Goal: Information Seeking & Learning: Check status

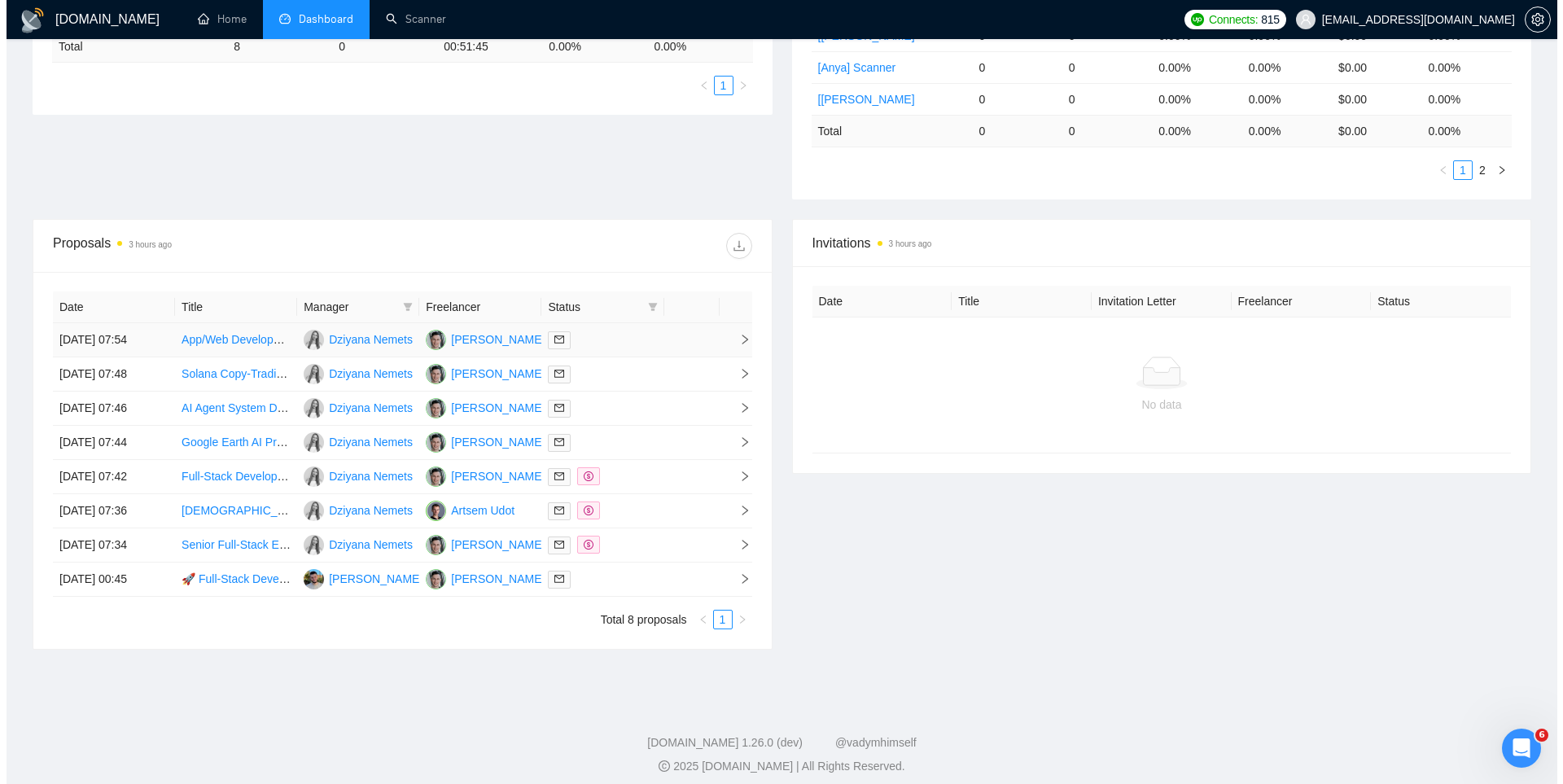
scroll to position [438, 0]
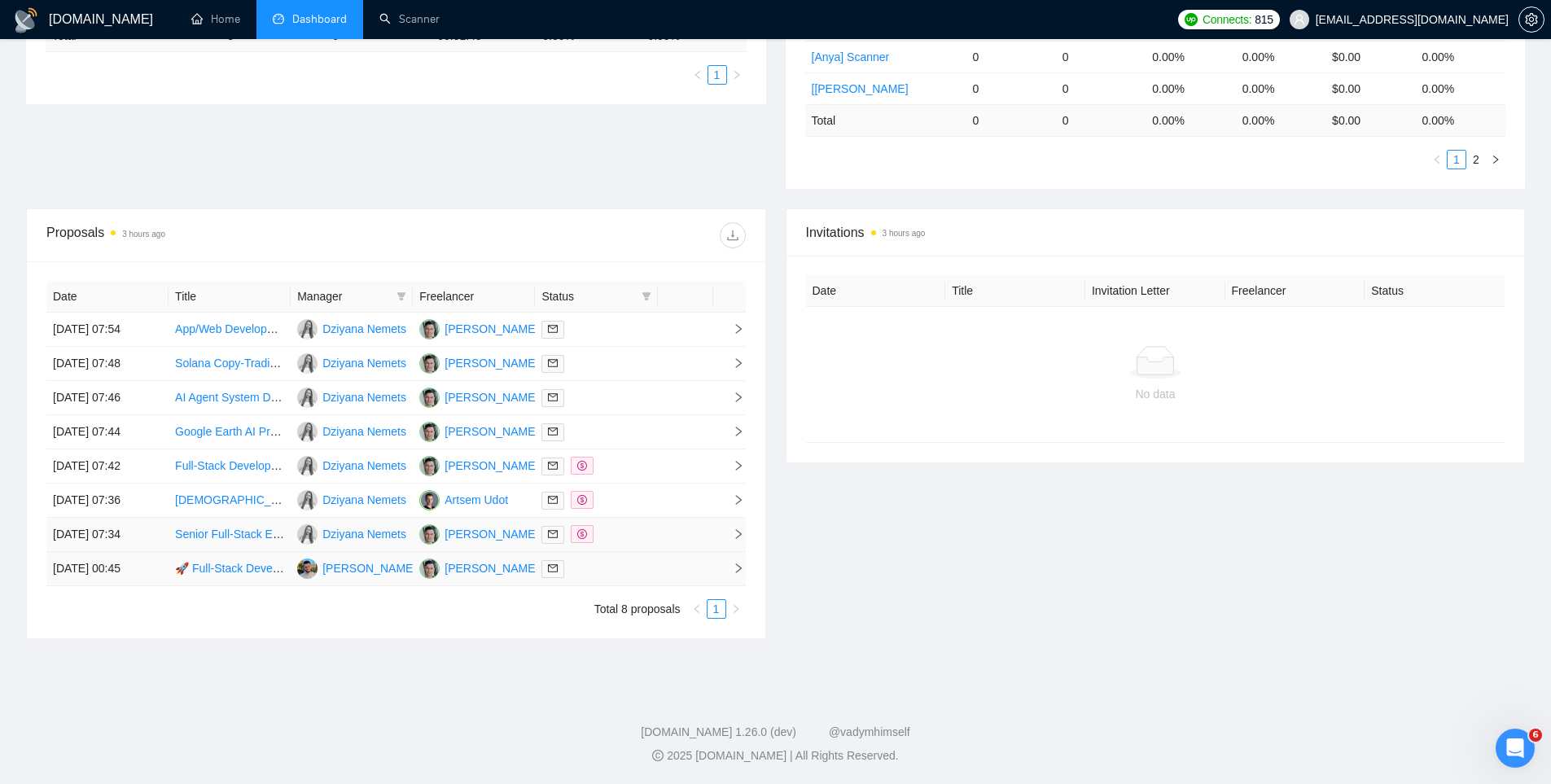
click at [642, 550] on td at bounding box center [596, 535] width 122 height 34
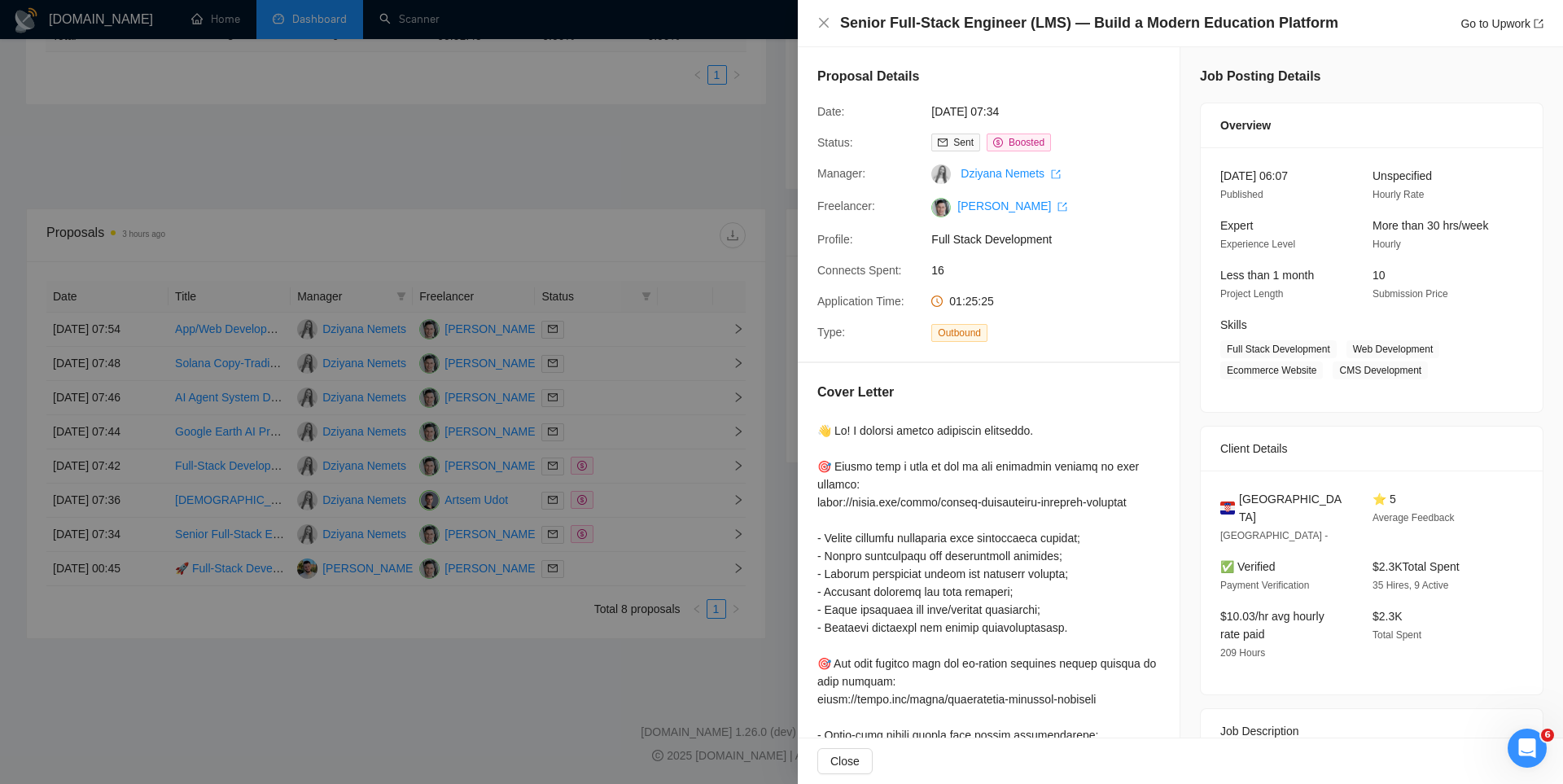
click at [625, 537] on div at bounding box center [782, 392] width 1563 height 784
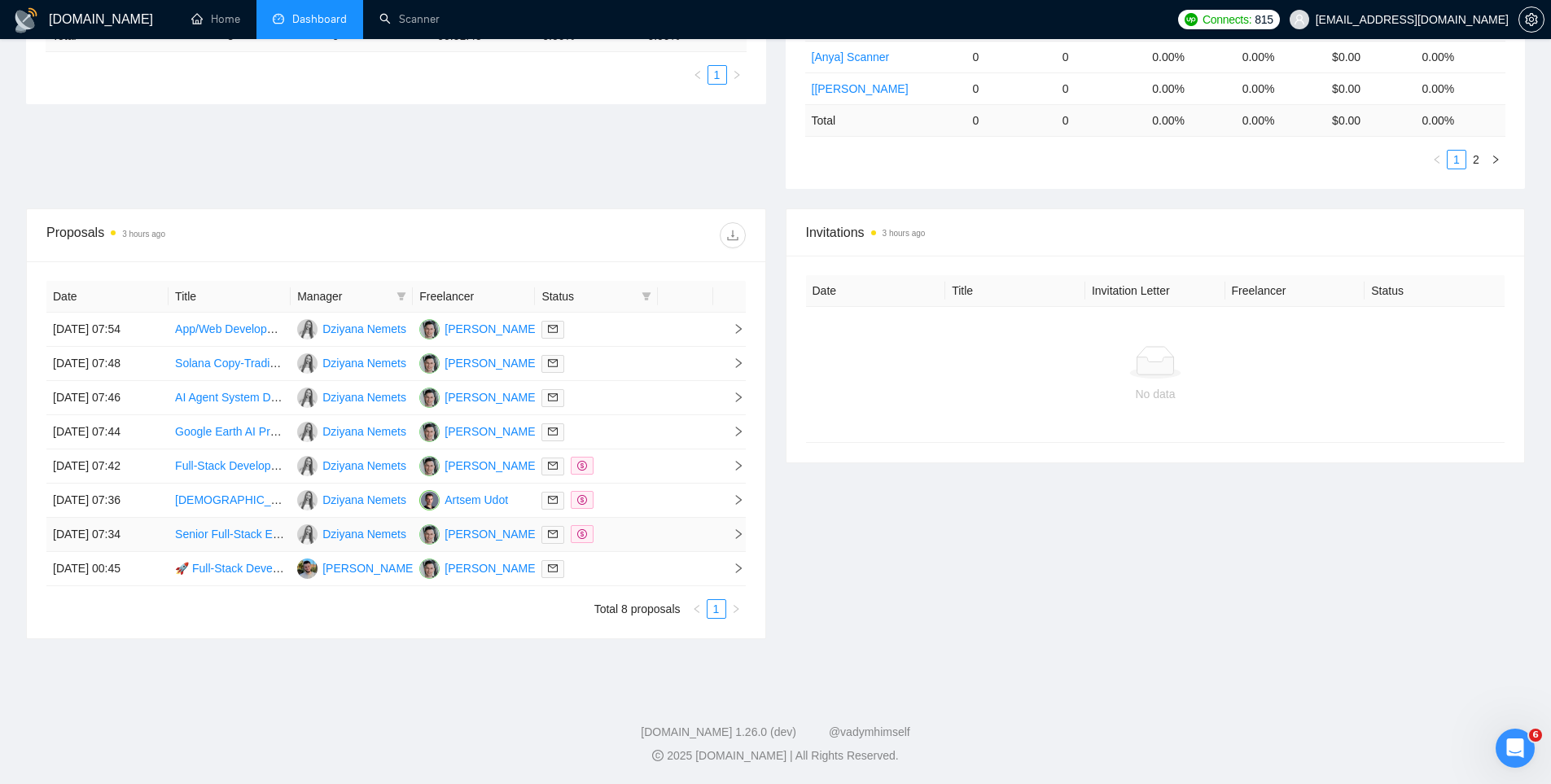
click at [647, 527] on div at bounding box center [596, 535] width 109 height 19
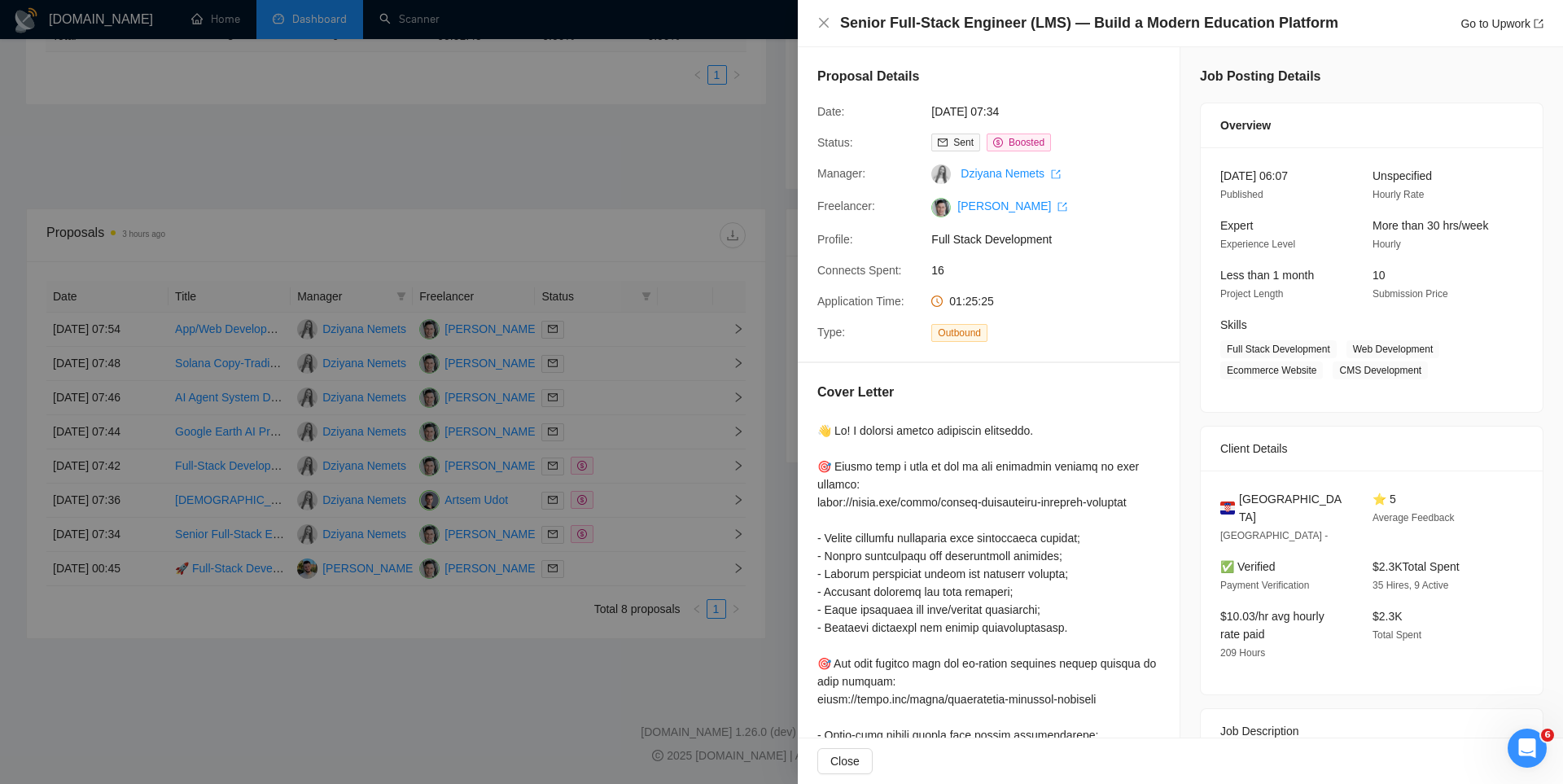
click at [649, 481] on div at bounding box center [782, 392] width 1563 height 784
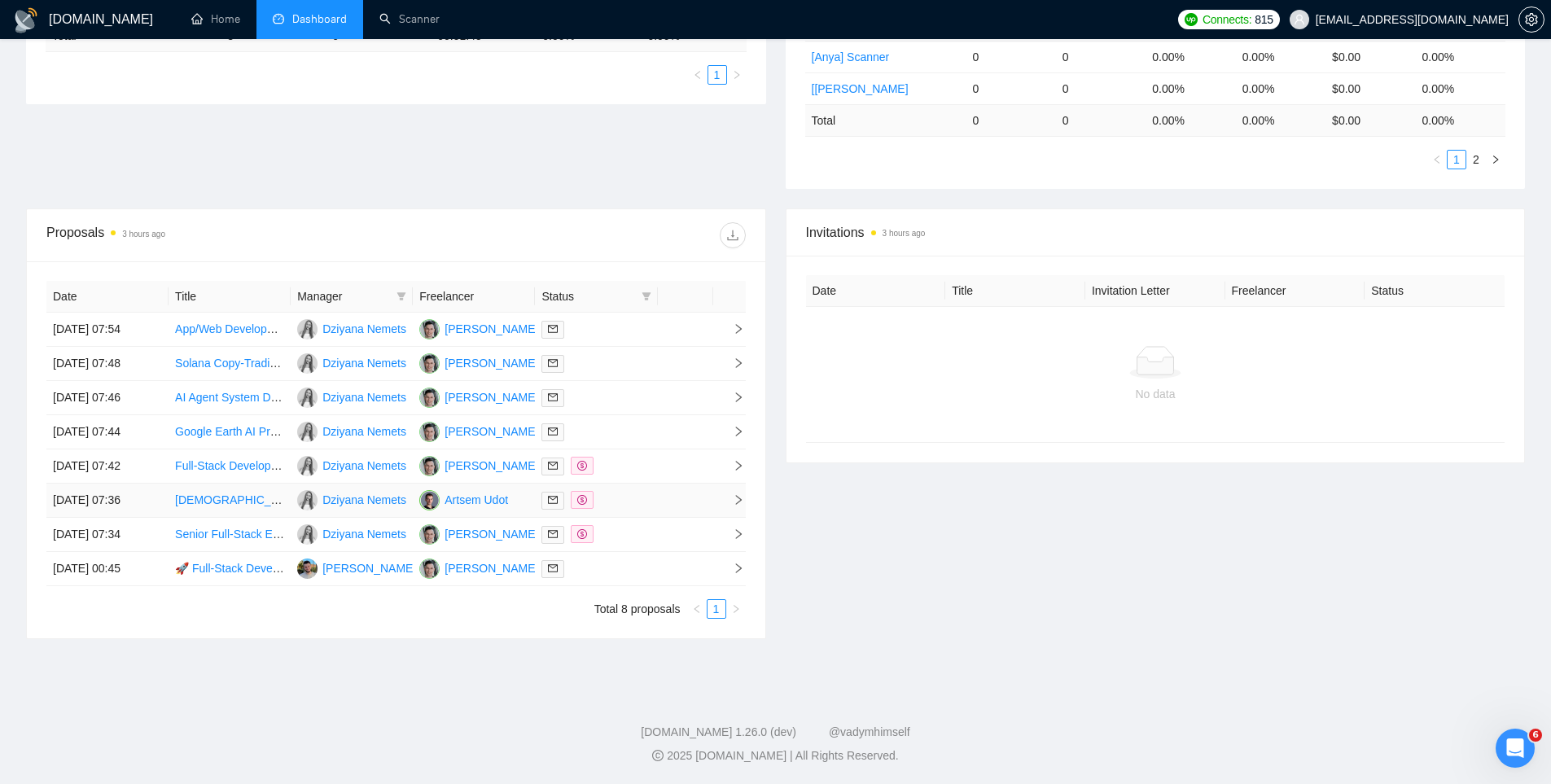
click at [637, 497] on div at bounding box center [596, 500] width 109 height 19
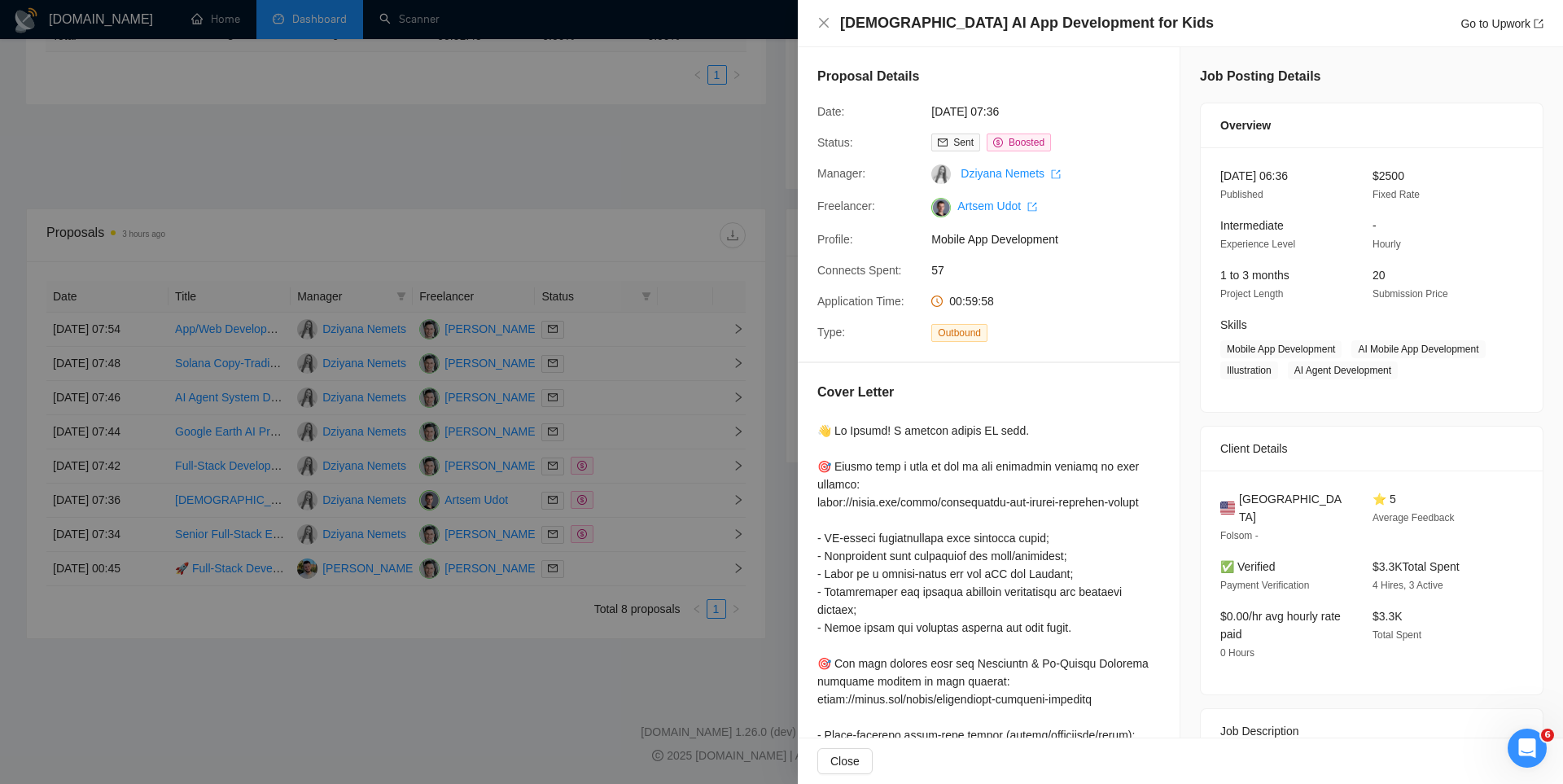
click at [634, 465] on div at bounding box center [782, 392] width 1563 height 784
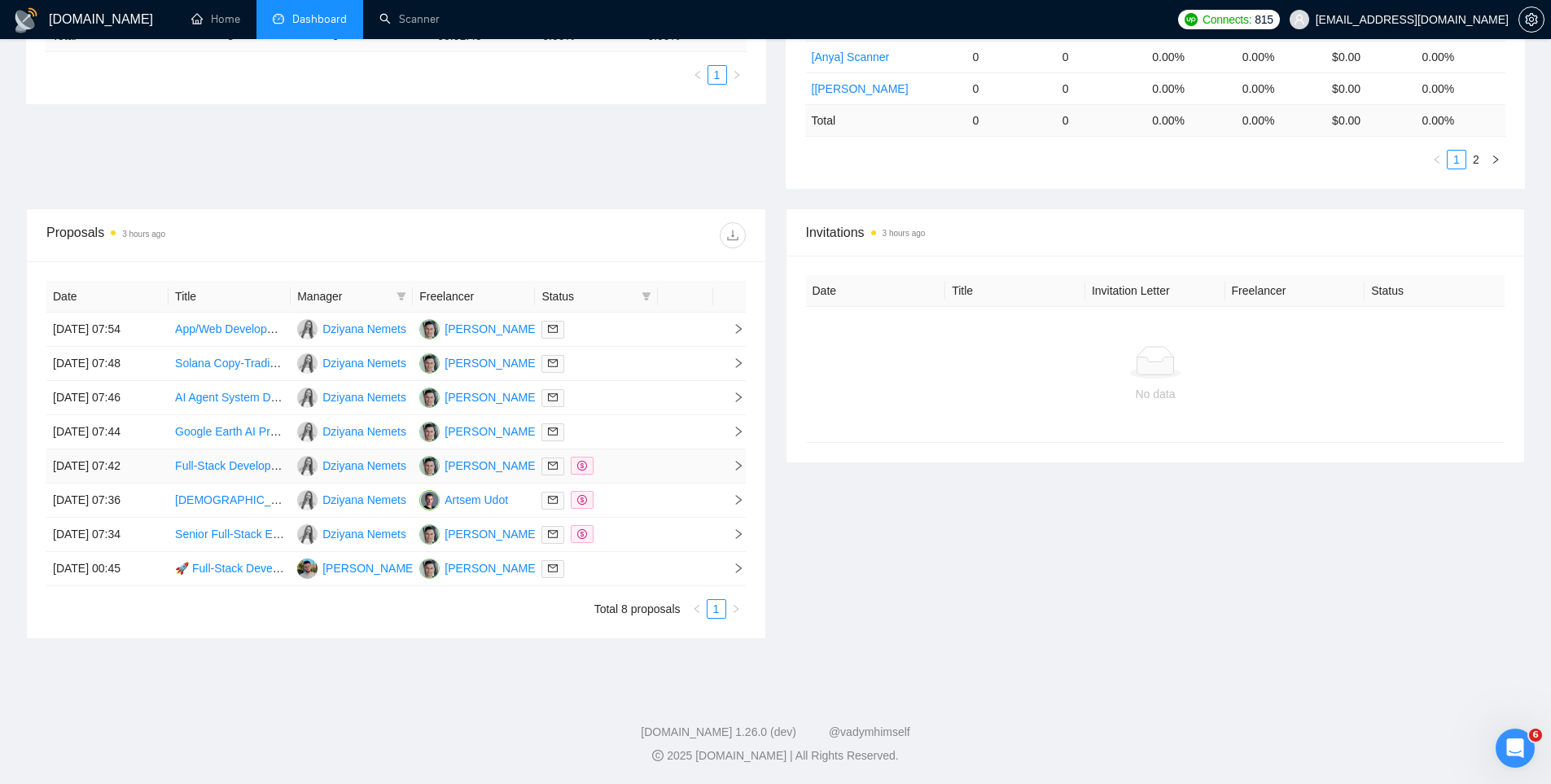
click at [653, 469] on td at bounding box center [596, 467] width 122 height 34
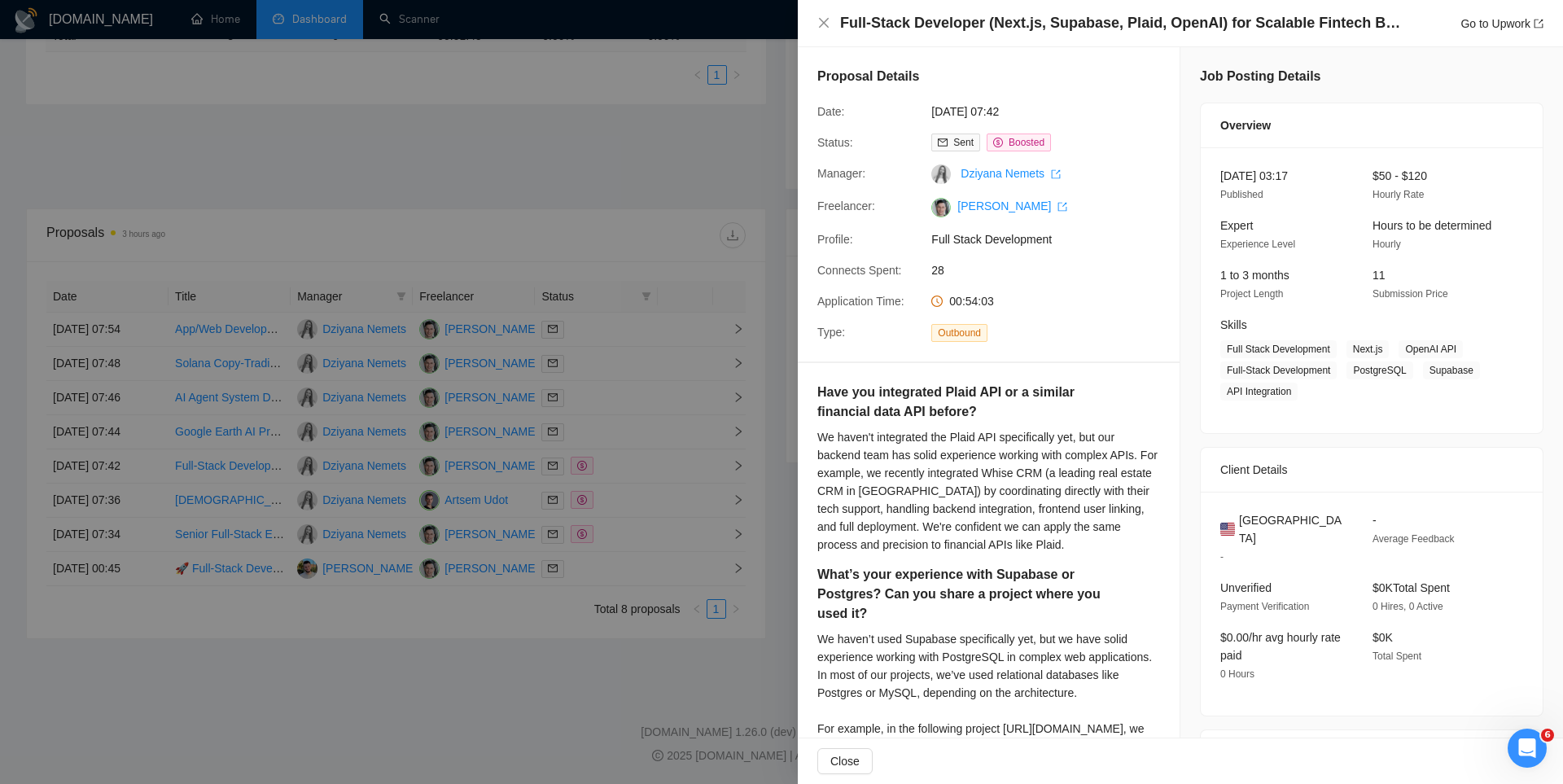
click at [630, 443] on div at bounding box center [782, 392] width 1563 height 784
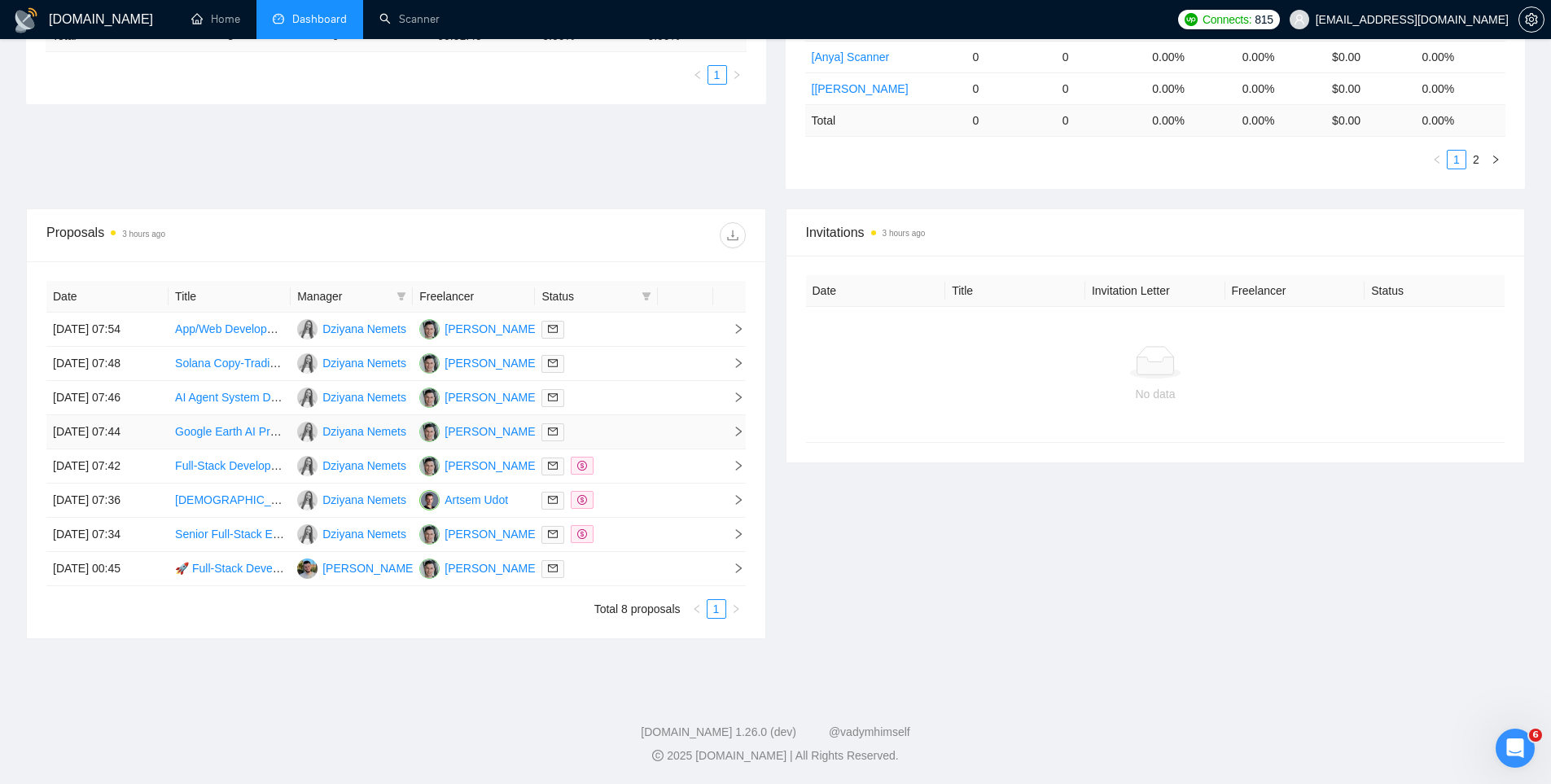
click at [619, 427] on div at bounding box center [596, 432] width 109 height 19
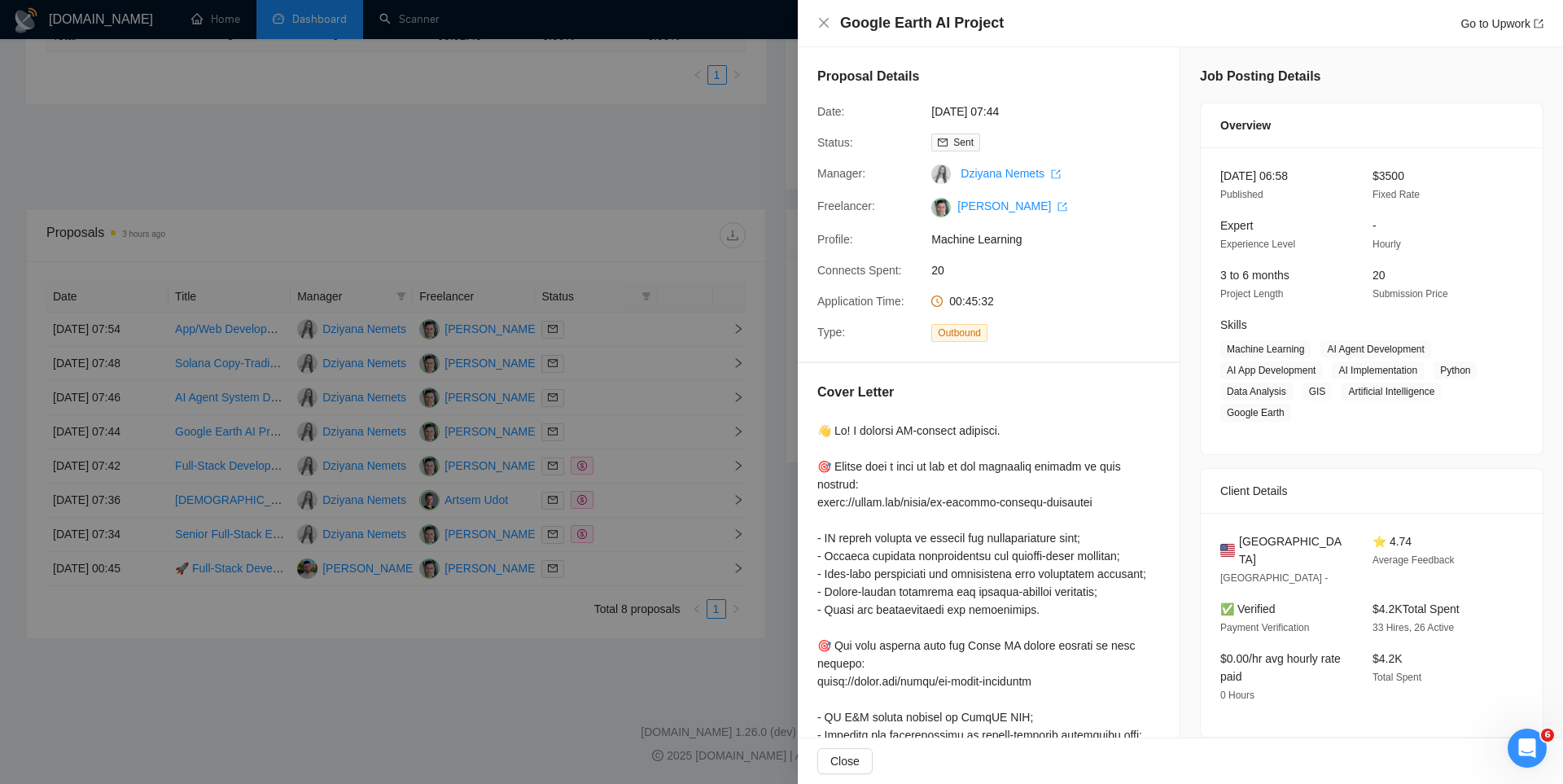
click at [610, 396] on div at bounding box center [782, 392] width 1563 height 784
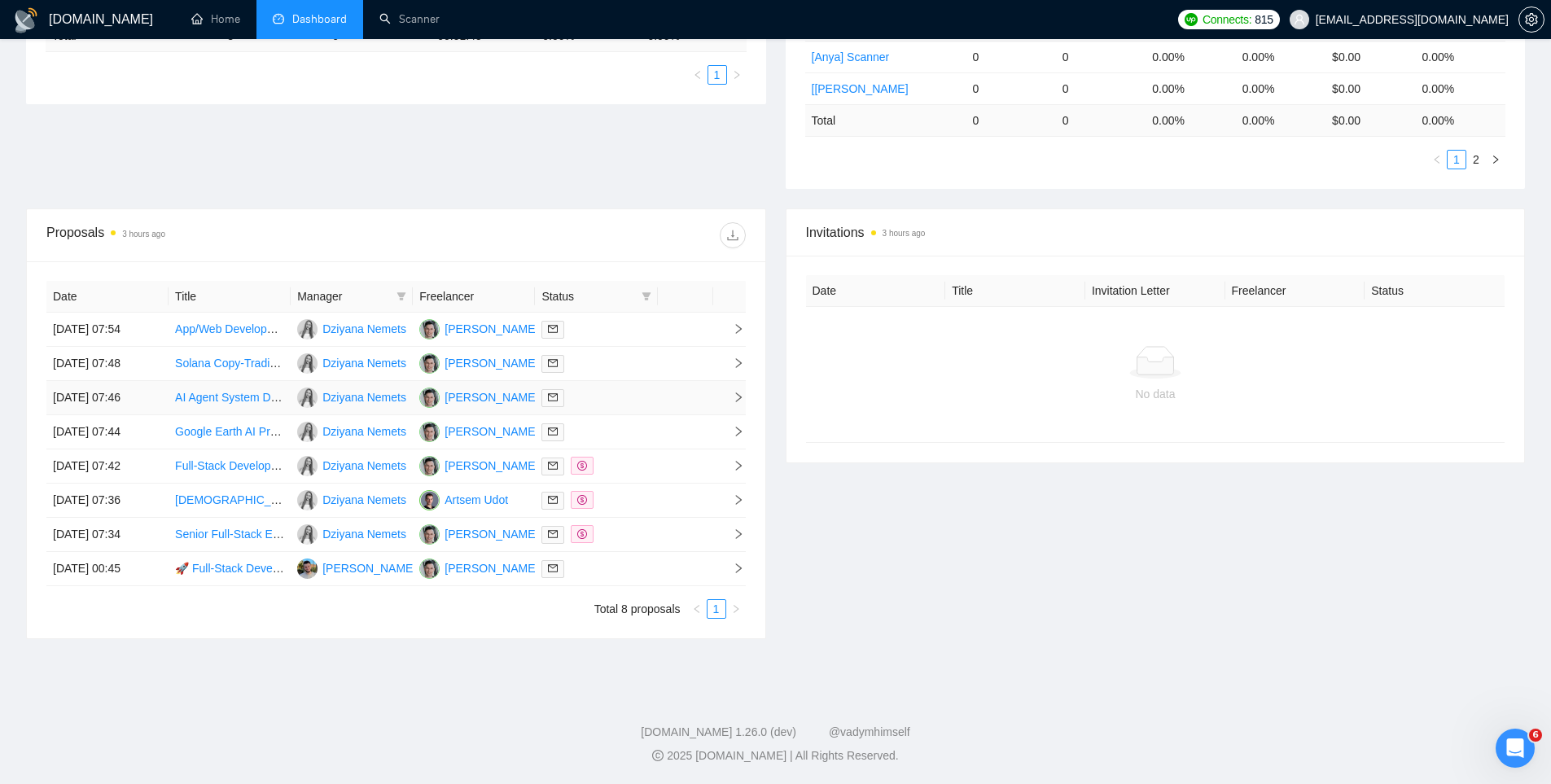
click at [628, 399] on div at bounding box center [596, 398] width 109 height 19
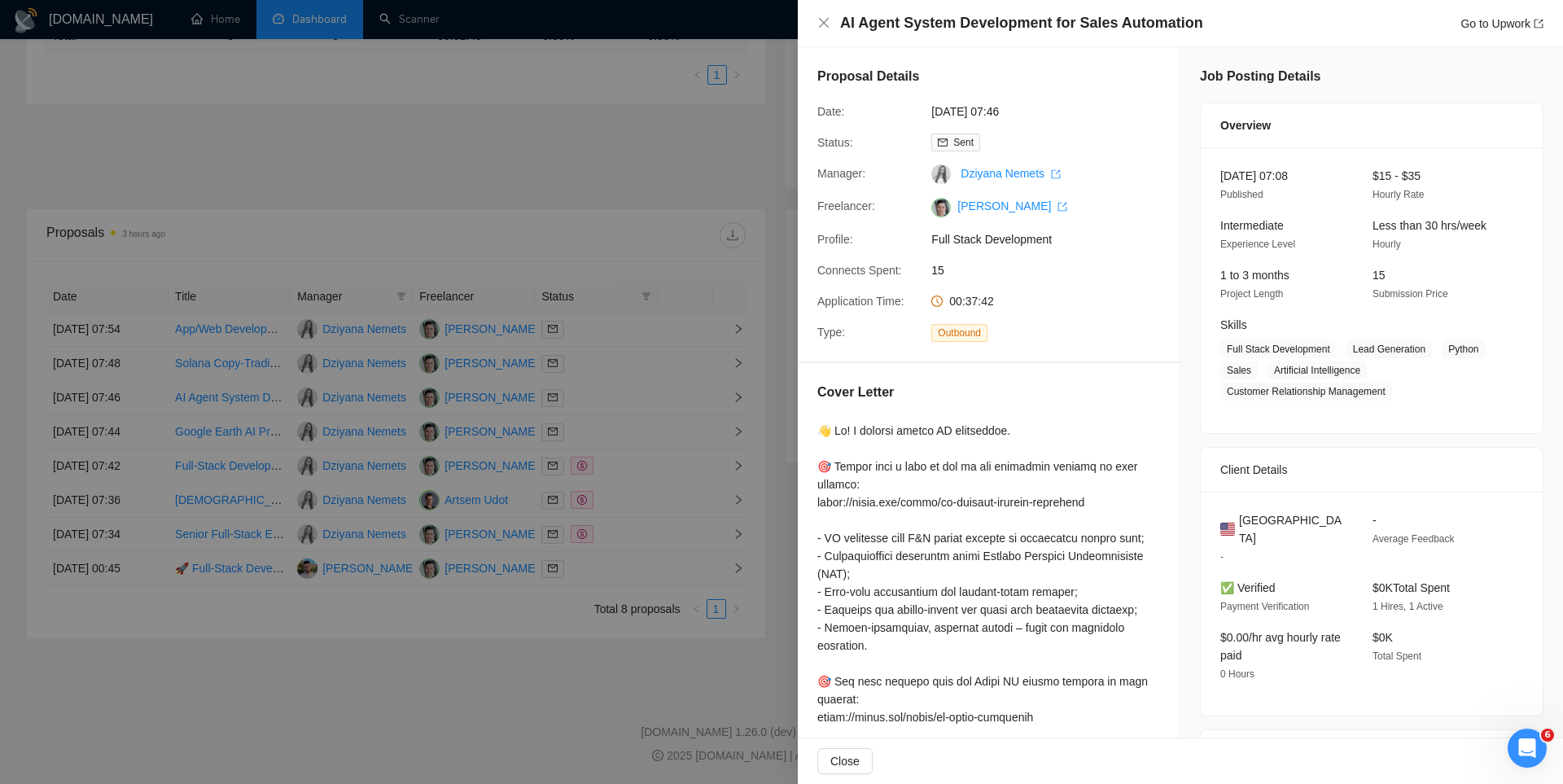
click at [623, 378] on div at bounding box center [782, 392] width 1563 height 784
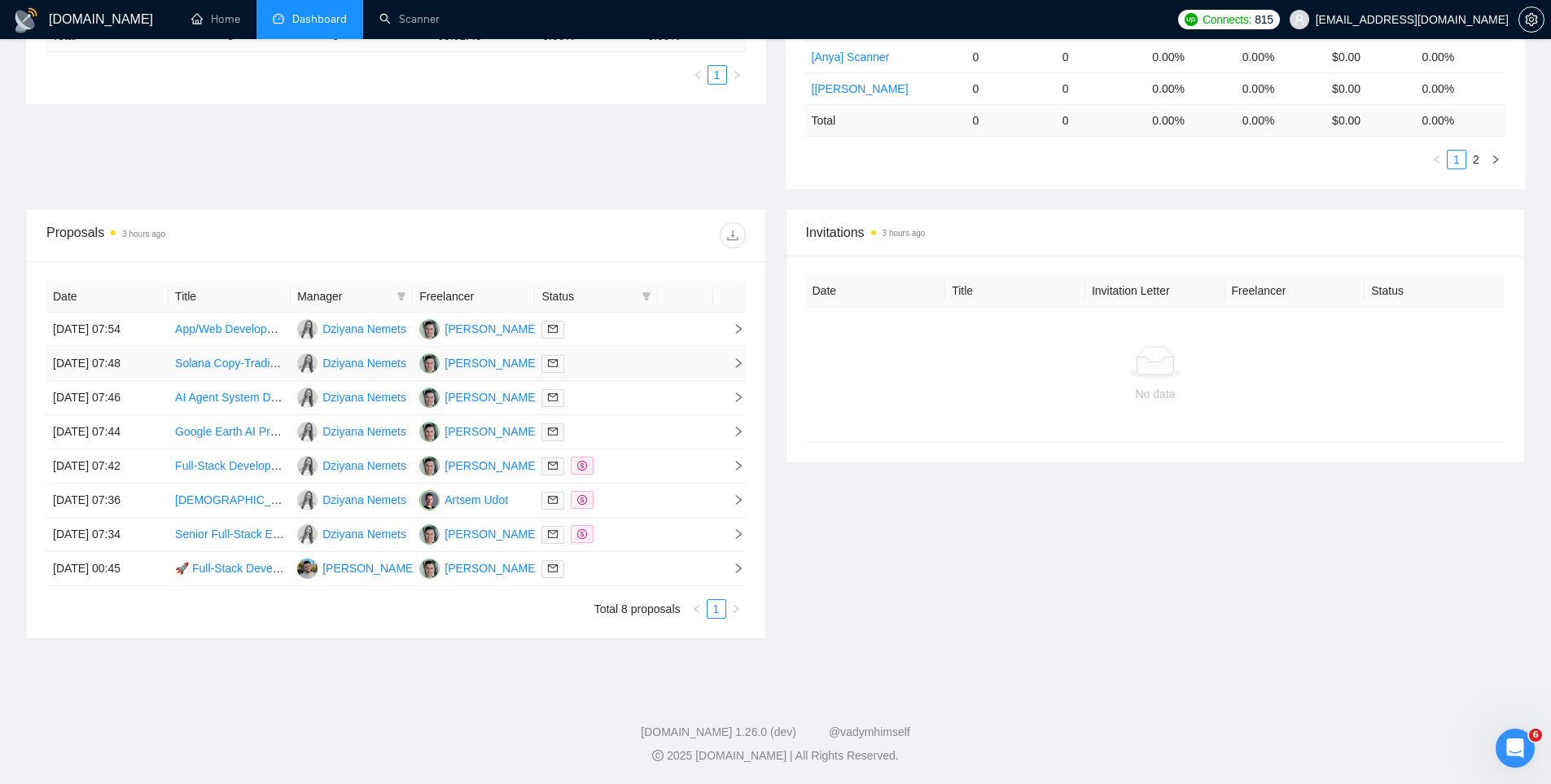
click at [615, 359] on div at bounding box center [596, 364] width 109 height 19
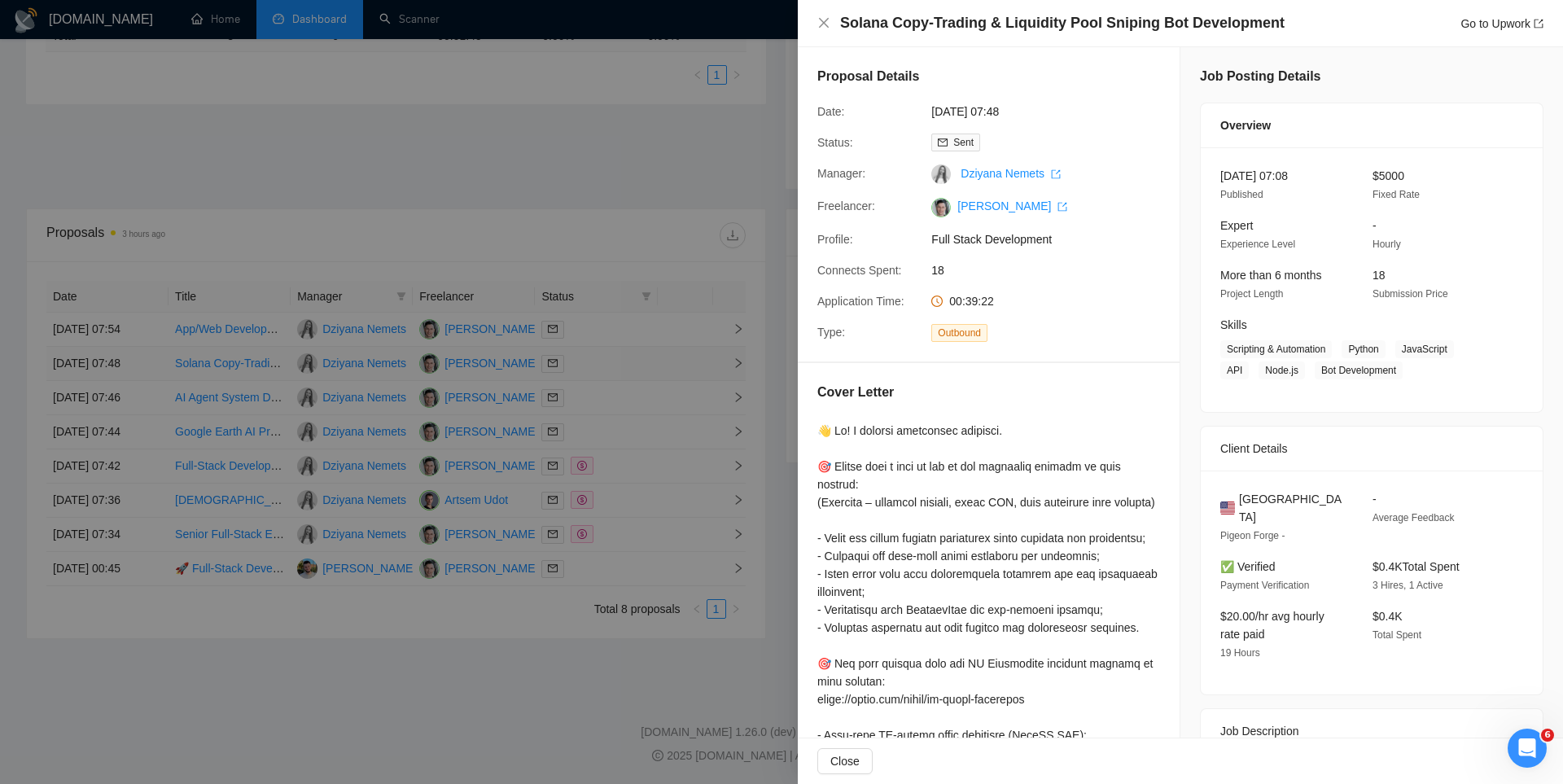
click at [615, 359] on div at bounding box center [782, 392] width 1563 height 784
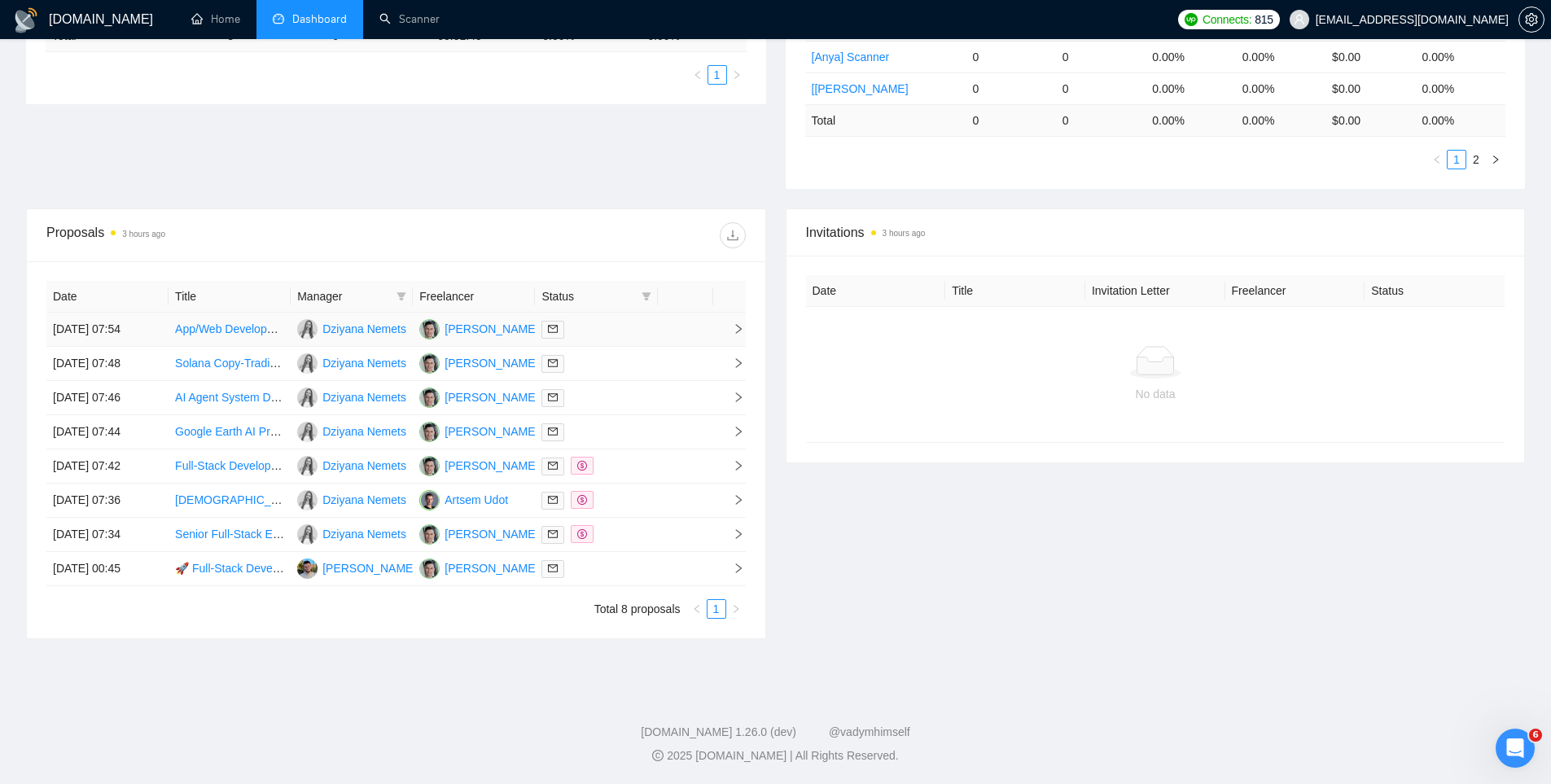
click at [615, 322] on div at bounding box center [596, 329] width 109 height 19
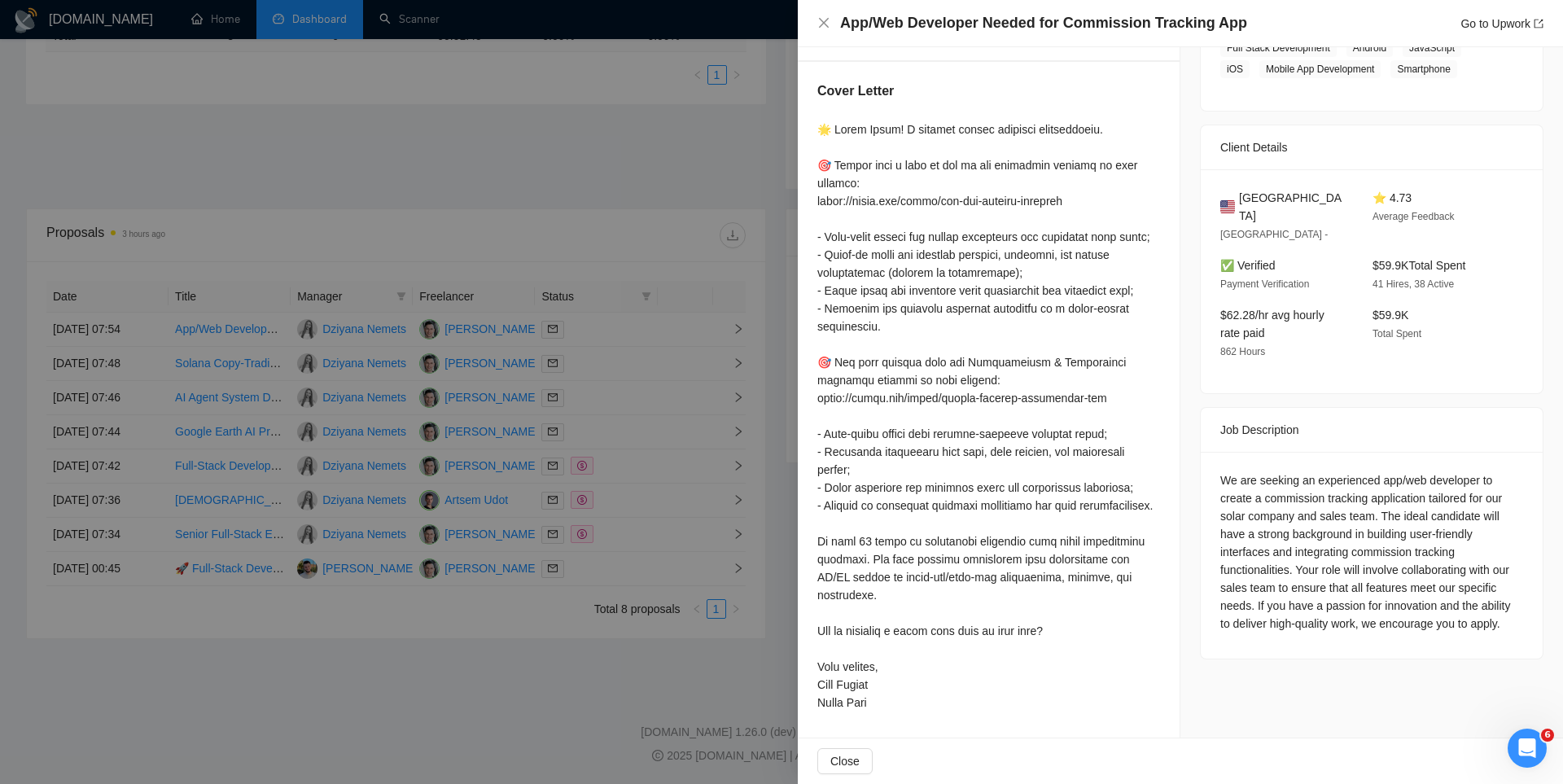
scroll to position [354, 0]
click at [581, 345] on div at bounding box center [782, 392] width 1563 height 784
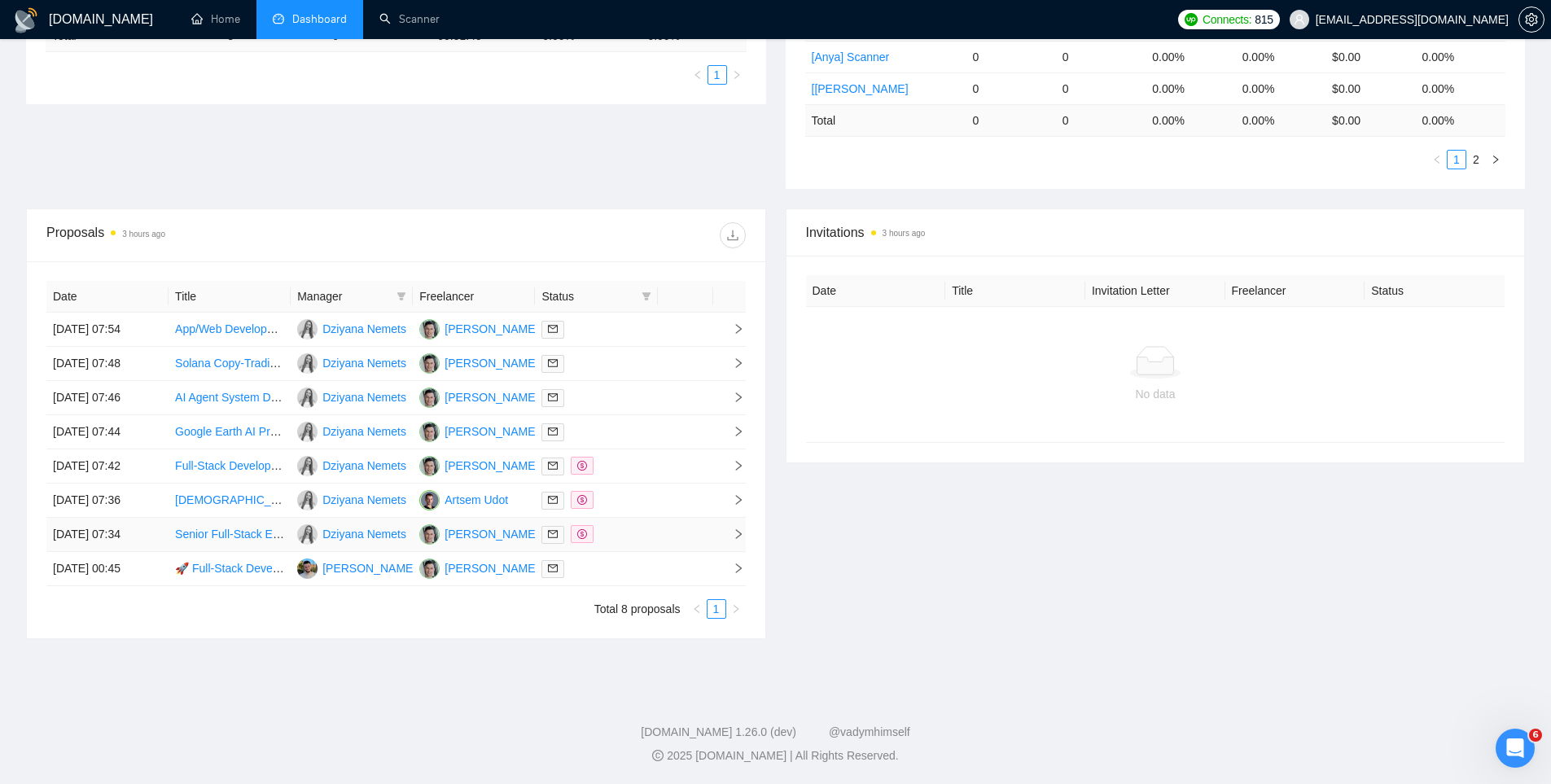
click at [629, 545] on td at bounding box center [596, 535] width 122 height 34
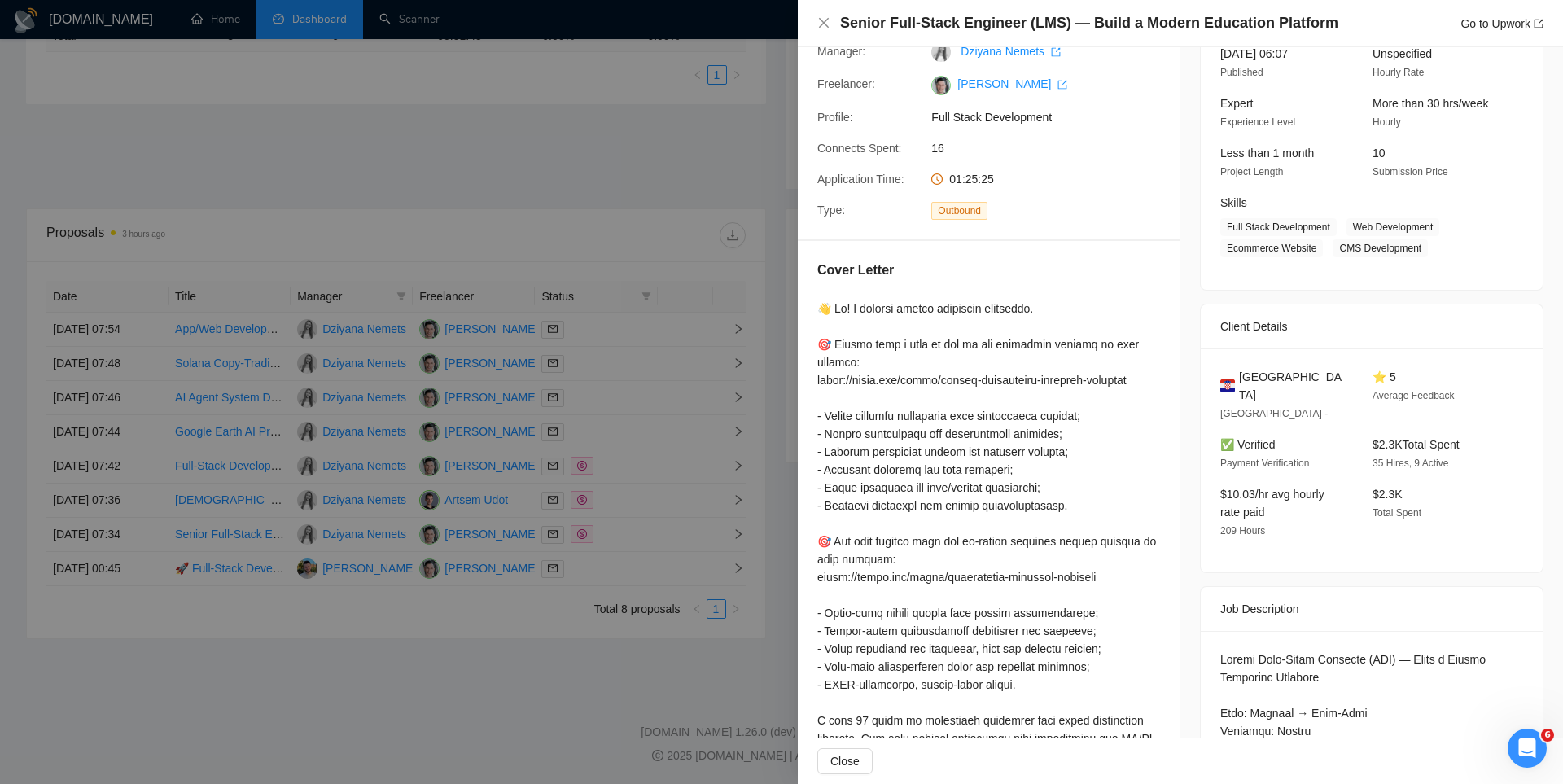
scroll to position [0, 0]
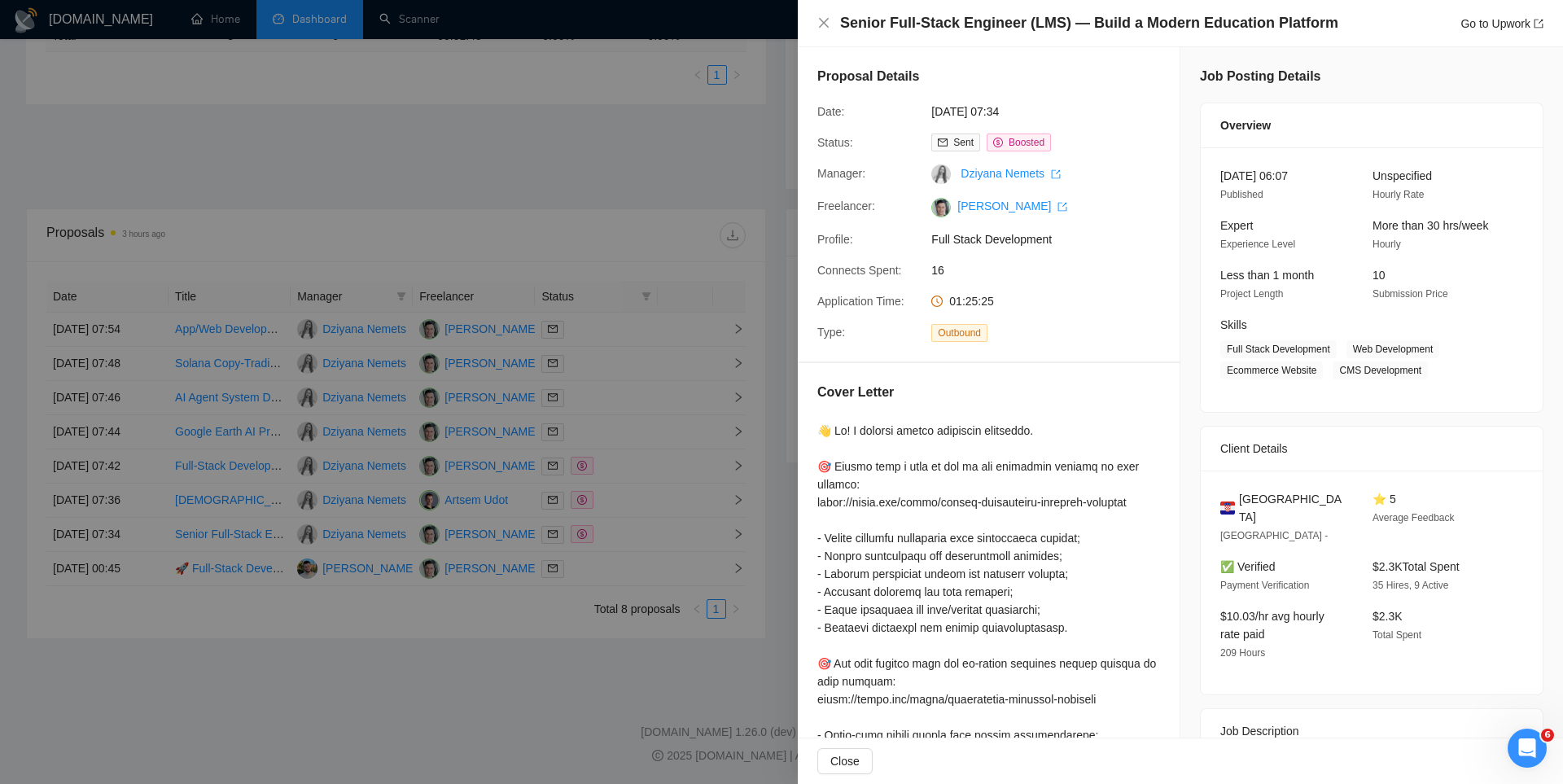
click at [668, 450] on div at bounding box center [782, 392] width 1563 height 784
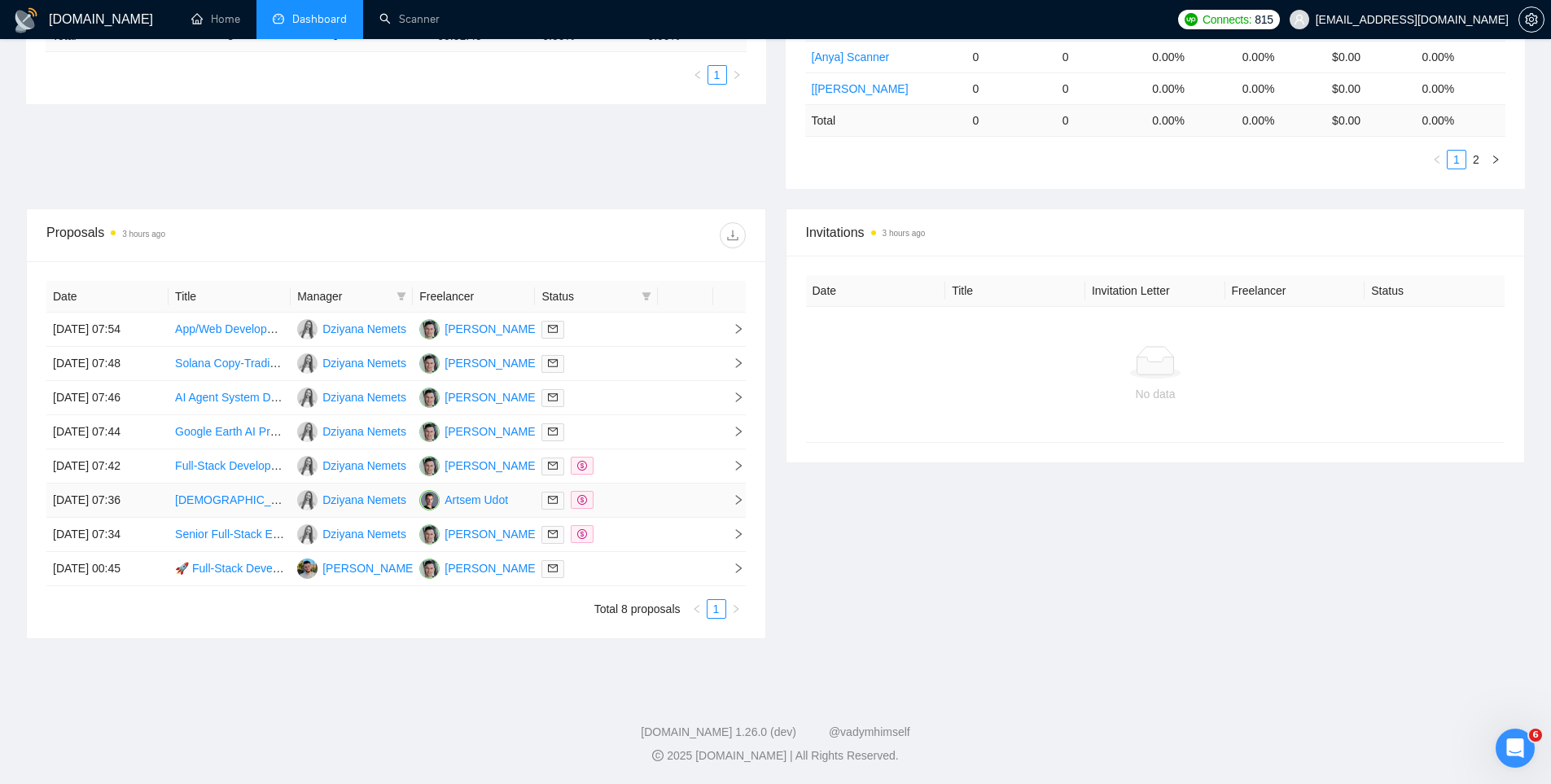
click at [648, 505] on div at bounding box center [596, 500] width 109 height 19
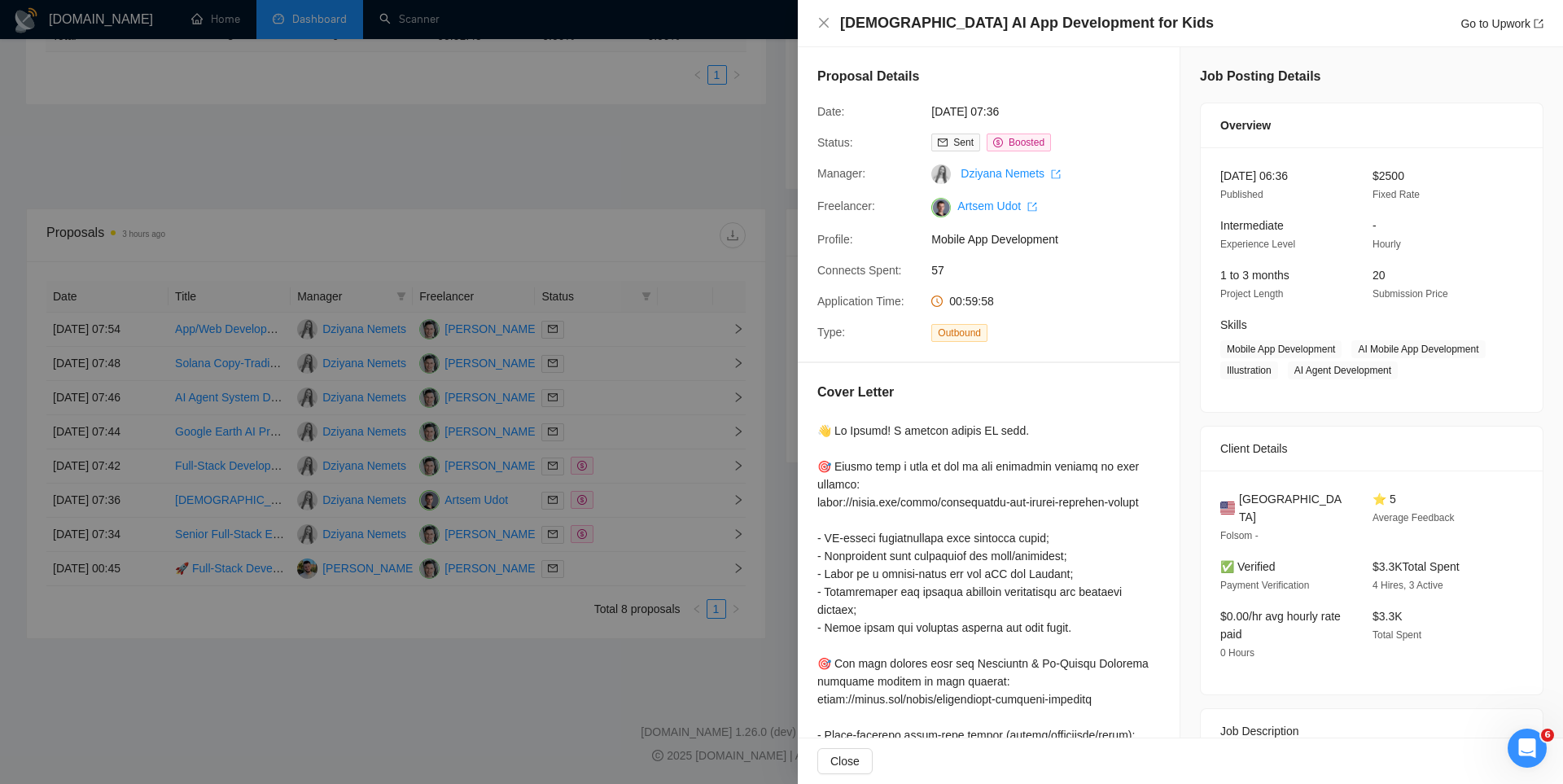
click at [645, 505] on div at bounding box center [782, 392] width 1563 height 784
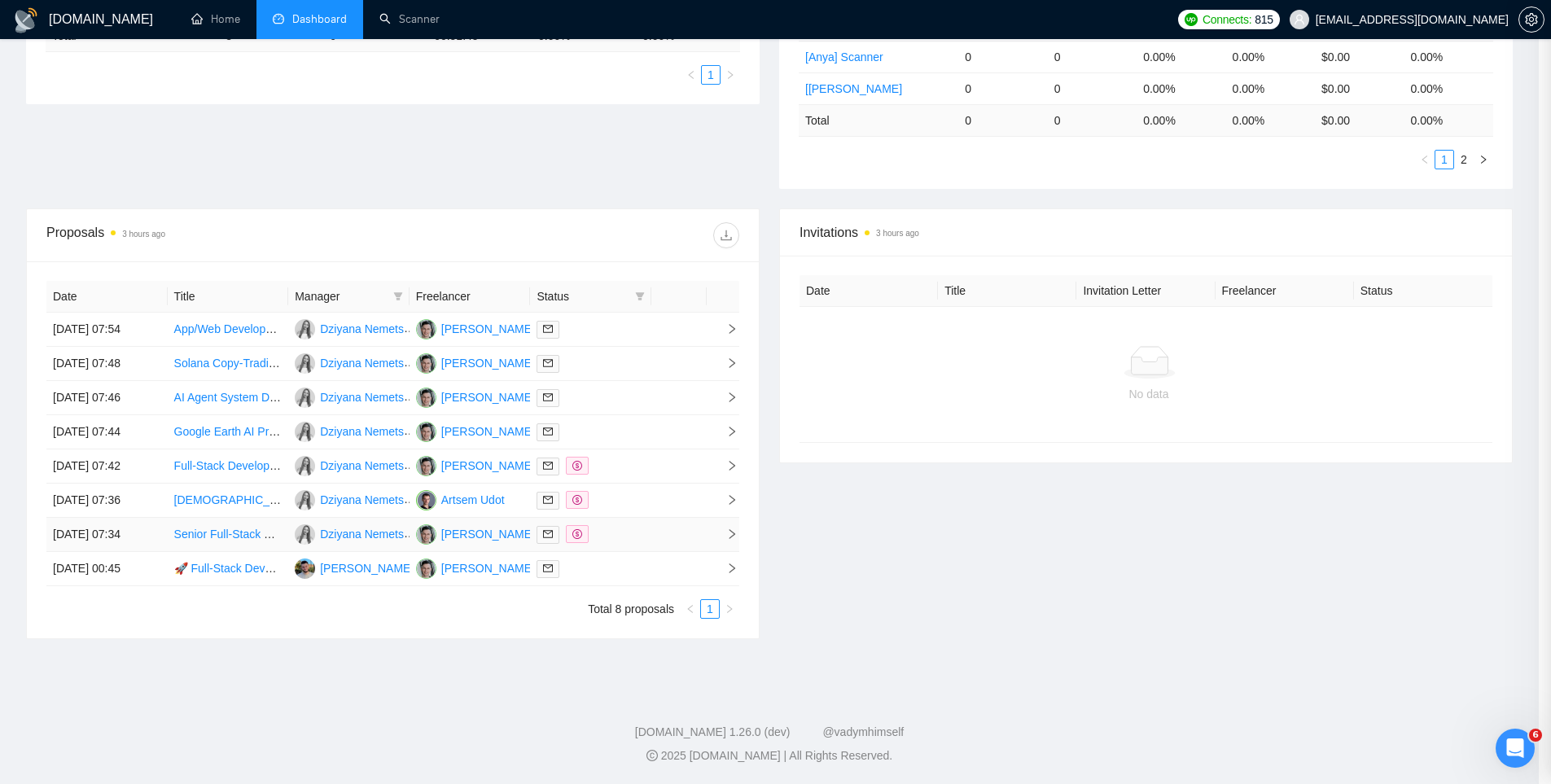
click at [634, 524] on td at bounding box center [590, 535] width 121 height 34
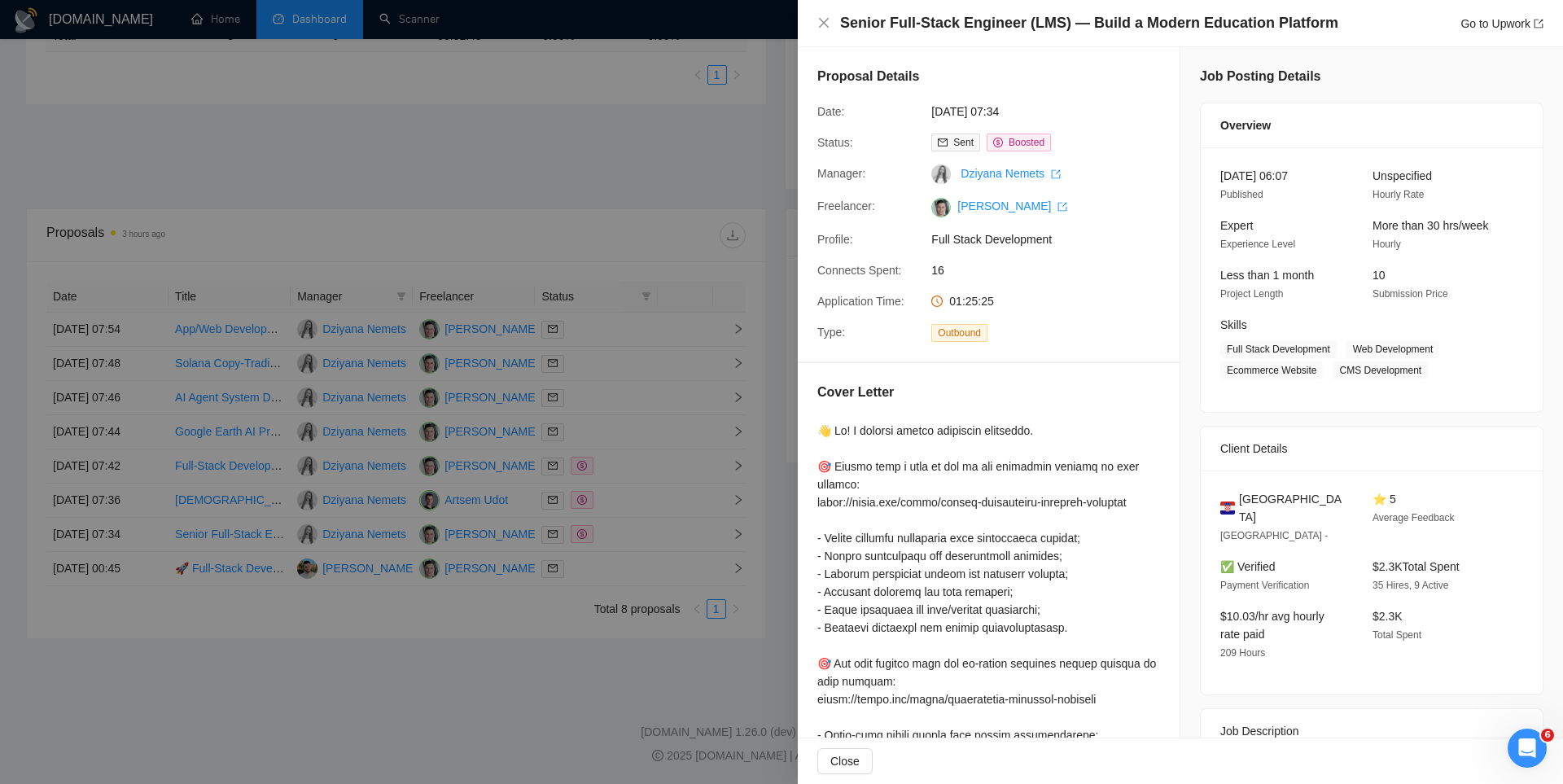
click at [635, 511] on div at bounding box center [782, 392] width 1563 height 784
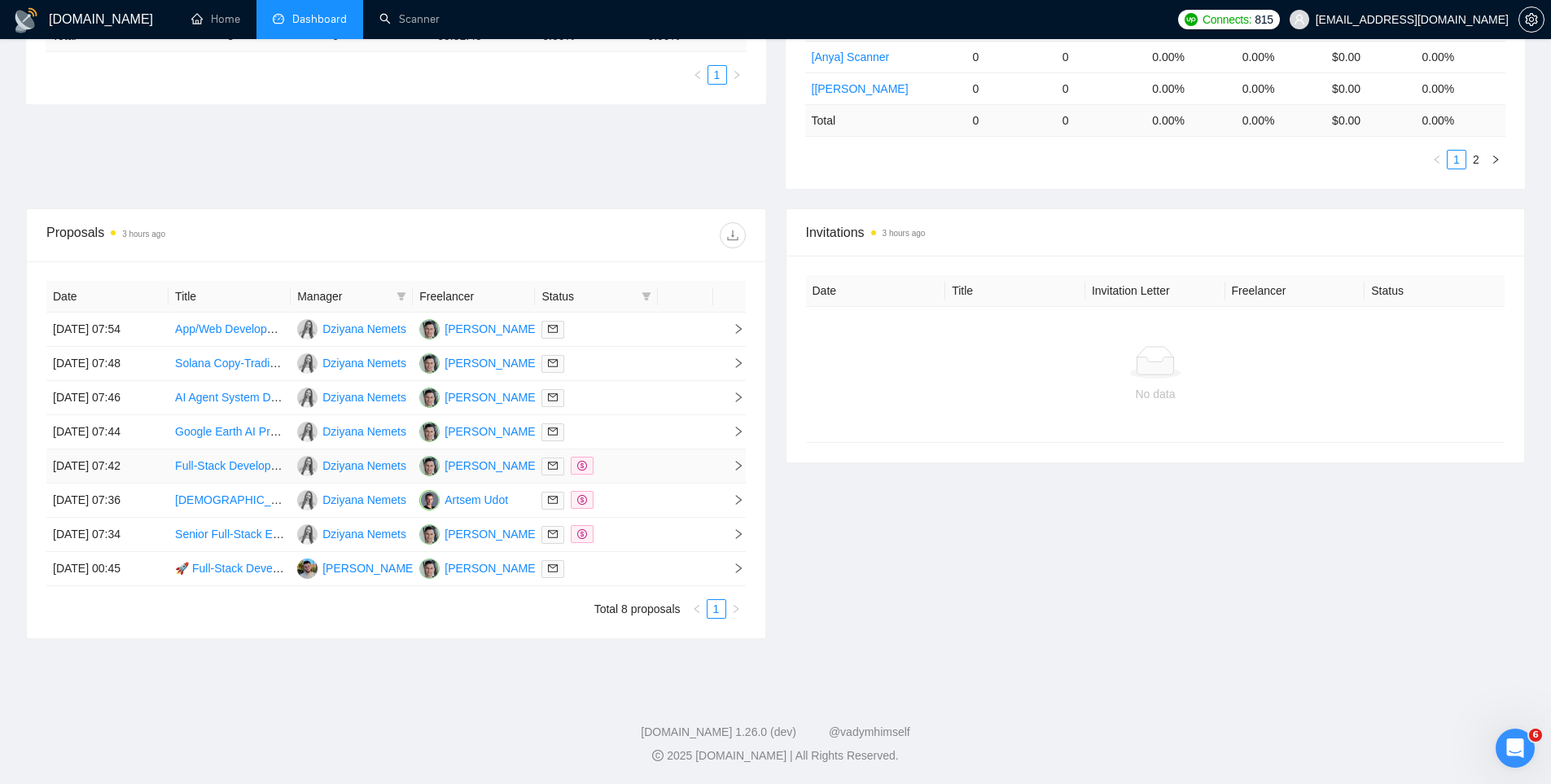
click at [622, 464] on div at bounding box center [596, 466] width 109 height 19
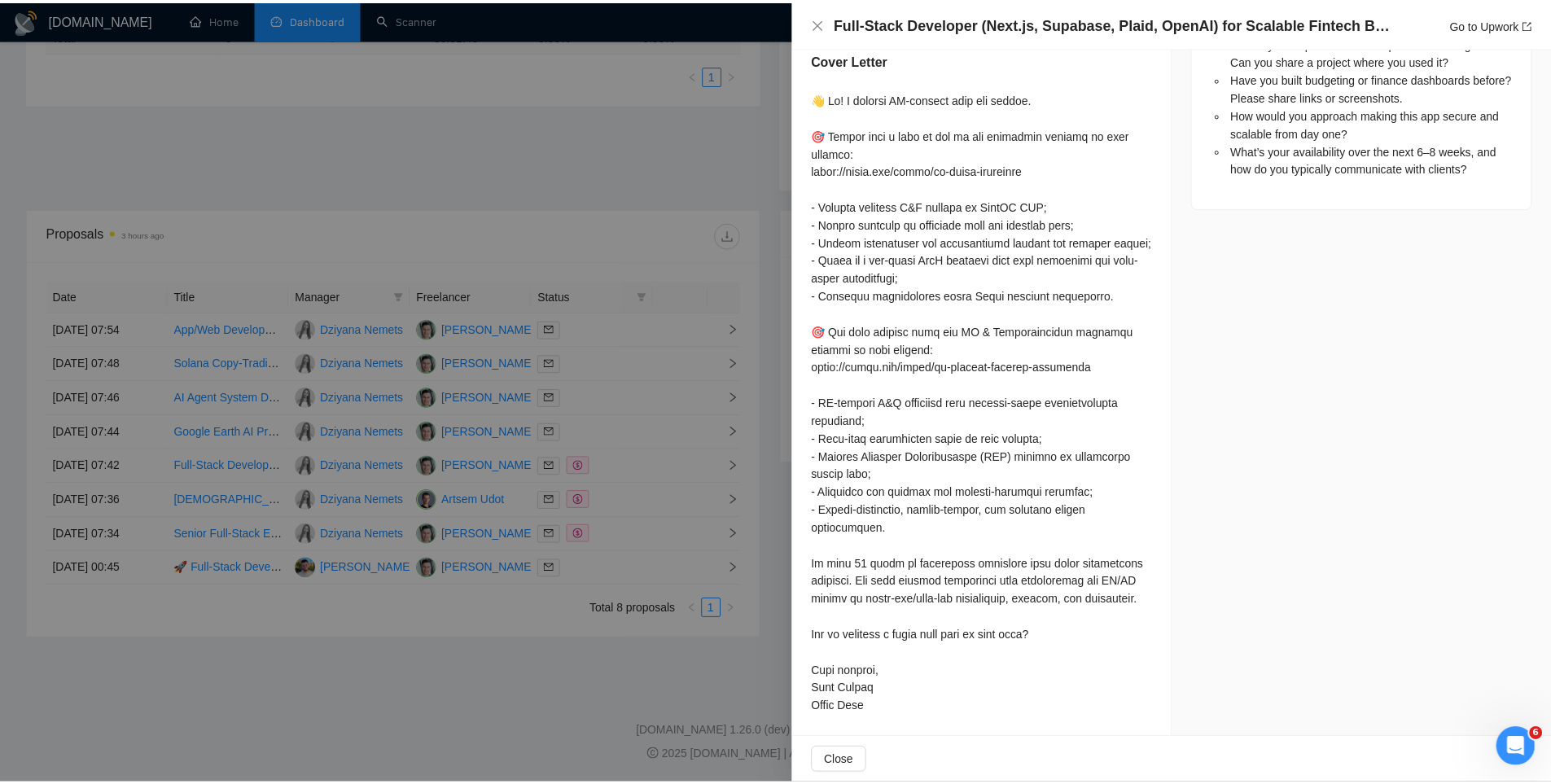
scroll to position [1837, 0]
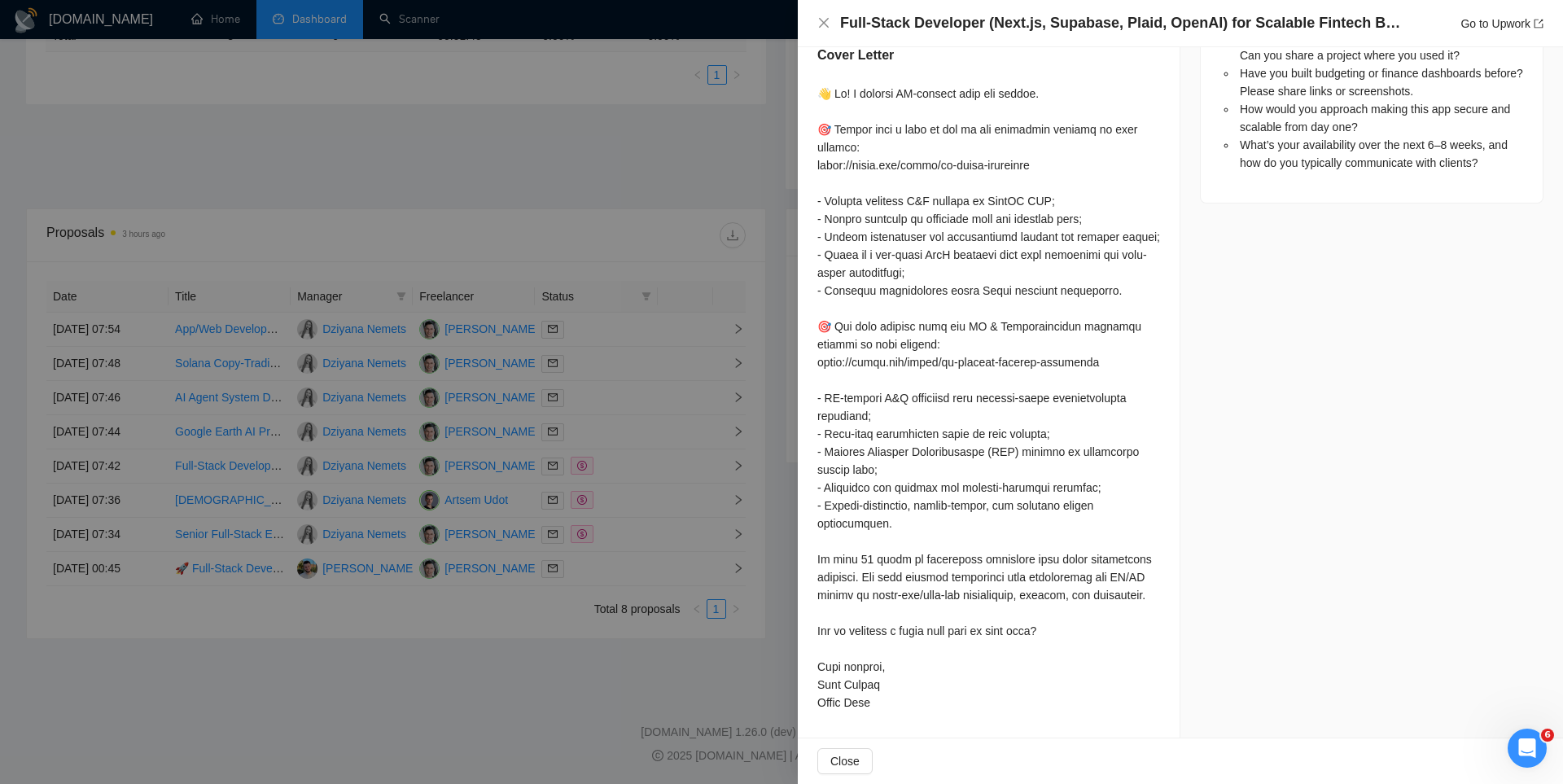
click at [583, 357] on div at bounding box center [782, 392] width 1563 height 784
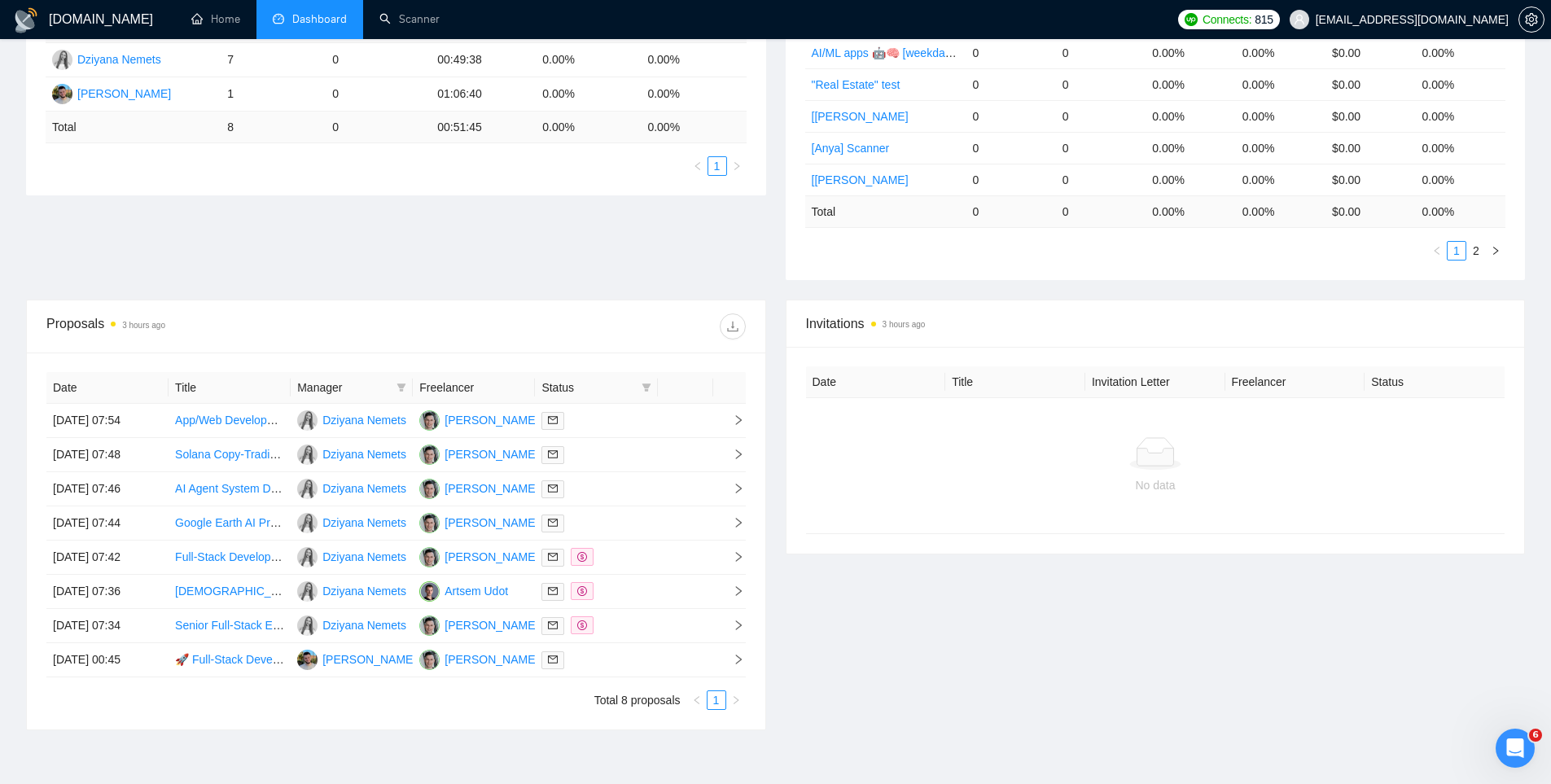
scroll to position [193, 0]
